Goal: Information Seeking & Learning: Learn about a topic

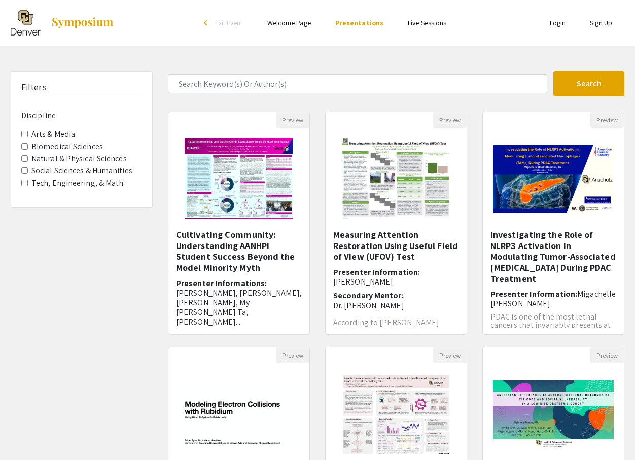
click at [24, 185] on Math "Tech, Engineering, & Math" at bounding box center [24, 182] width 7 height 7
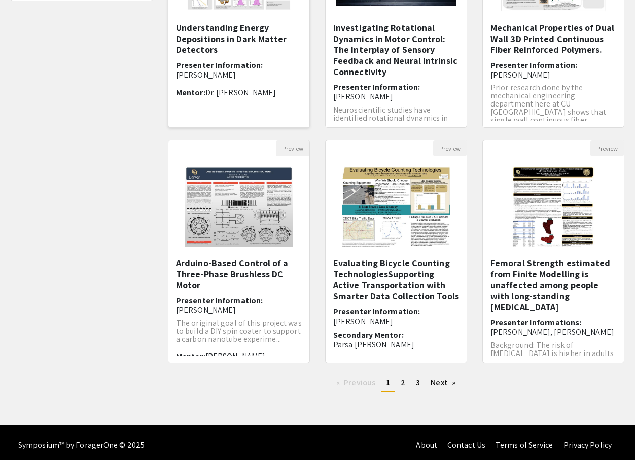
scroll to position [212, 0]
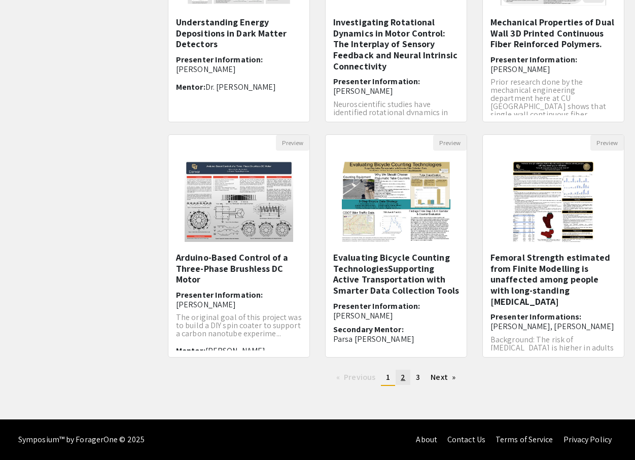
click at [400, 379] on link "page 2" at bounding box center [402, 377] width 15 height 15
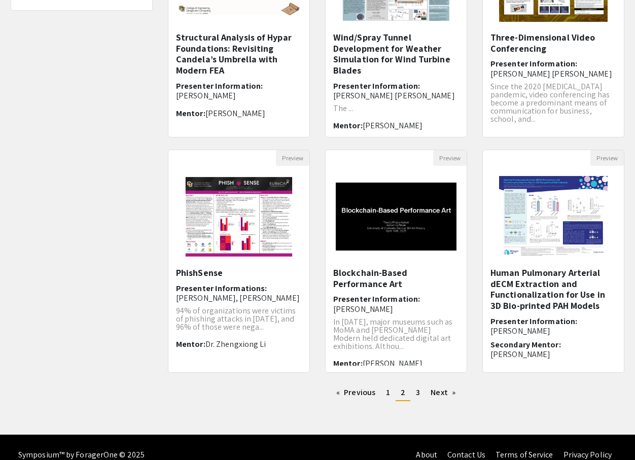
scroll to position [212, 0]
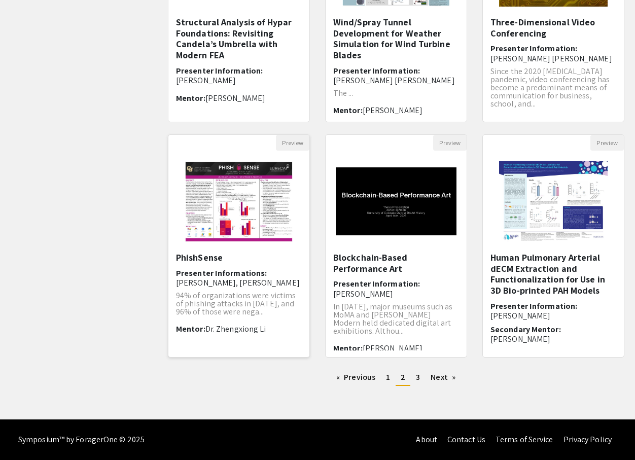
click at [240, 247] on img "Open Presentation <p>PhishSense</p>" at bounding box center [238, 201] width 128 height 101
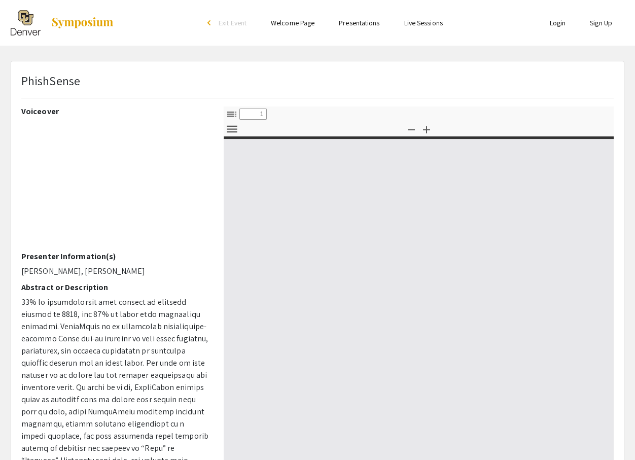
select select "custom"
type input "0"
select select "custom"
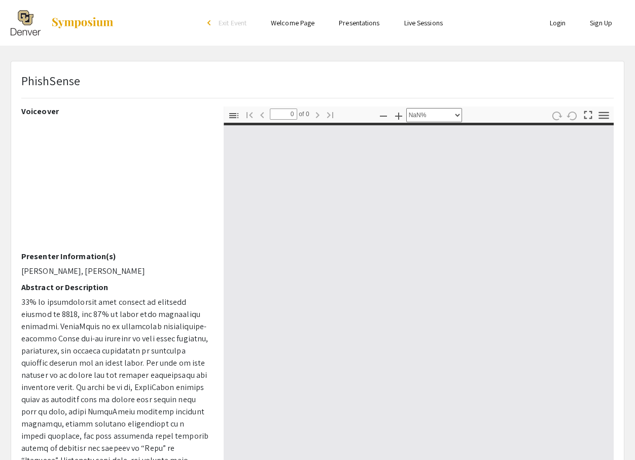
type input "1"
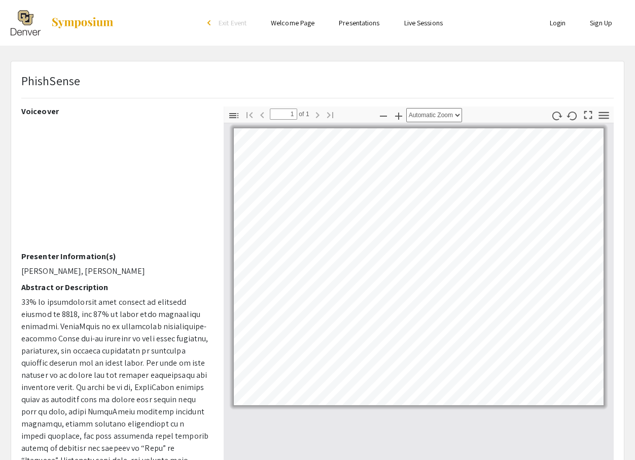
click at [468, 77] on div "PhishSense" at bounding box center [317, 88] width 607 height 35
select select "page-width"
